Goal: Find specific page/section: Find specific page/section

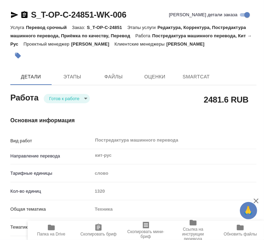
type textarea "x"
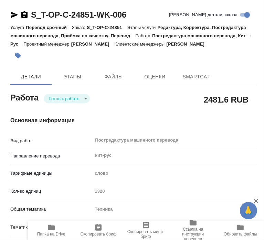
type textarea "x"
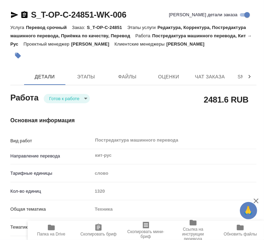
click at [49, 232] on span "Папка на Drive" at bounding box center [51, 233] width 28 height 5
type textarea "x"
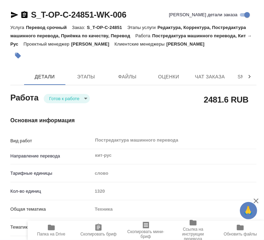
type textarea "x"
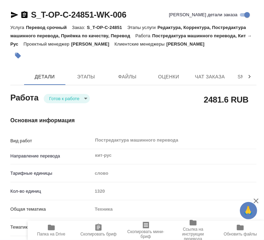
type textarea "x"
